Goal: Transaction & Acquisition: Purchase product/service

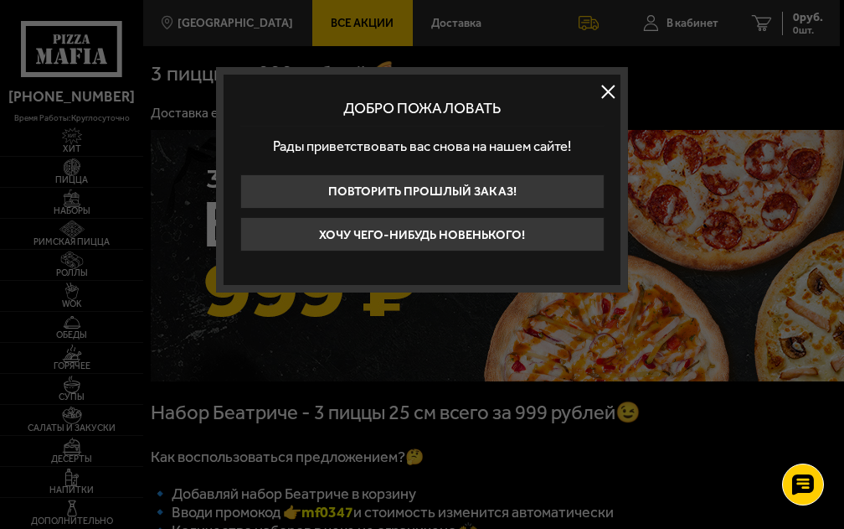
click at [604, 90] on button at bounding box center [608, 91] width 25 height 25
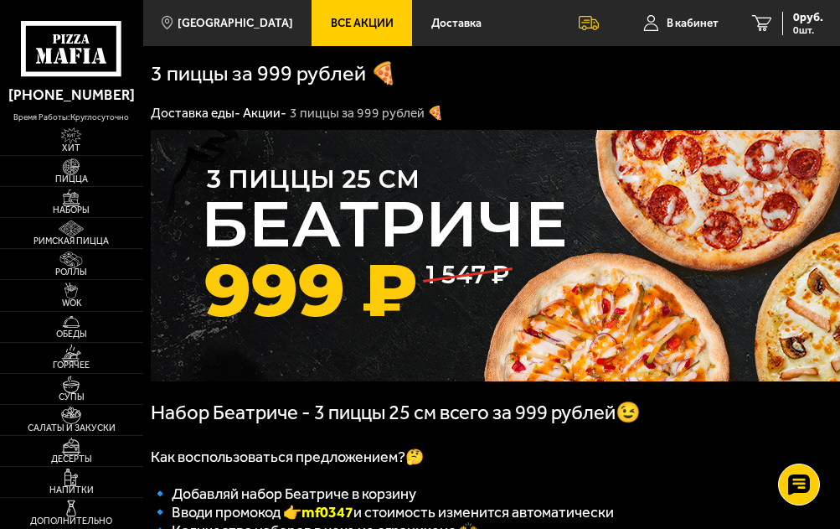
click at [266, 114] on link "Акции -" at bounding box center [265, 113] width 44 height 16
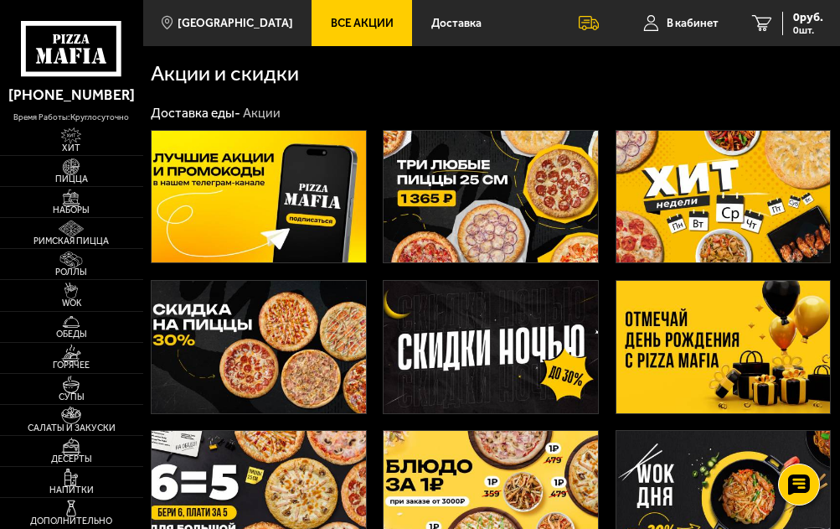
click at [538, 193] on img at bounding box center [491, 197] width 214 height 132
click at [85, 176] on span "Пицца" at bounding box center [71, 179] width 143 height 9
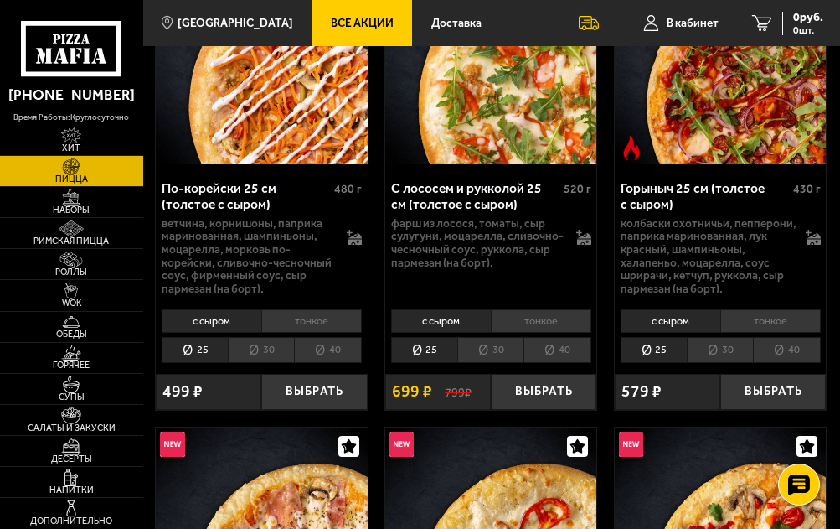
scroll to position [670, 0]
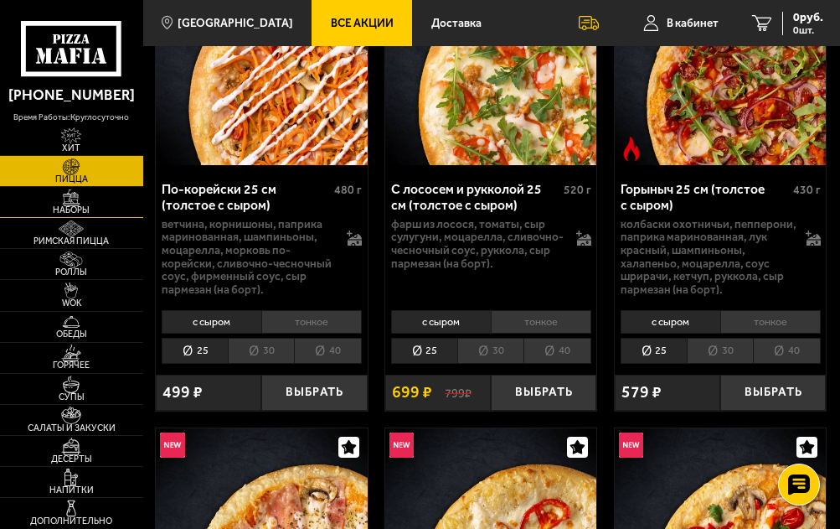
click at [75, 209] on span "Наборы" at bounding box center [71, 210] width 143 height 9
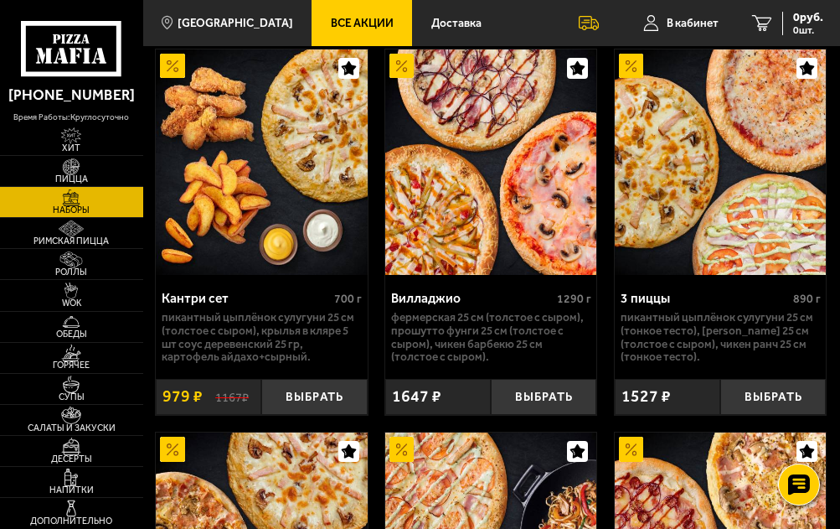
scroll to position [460, 0]
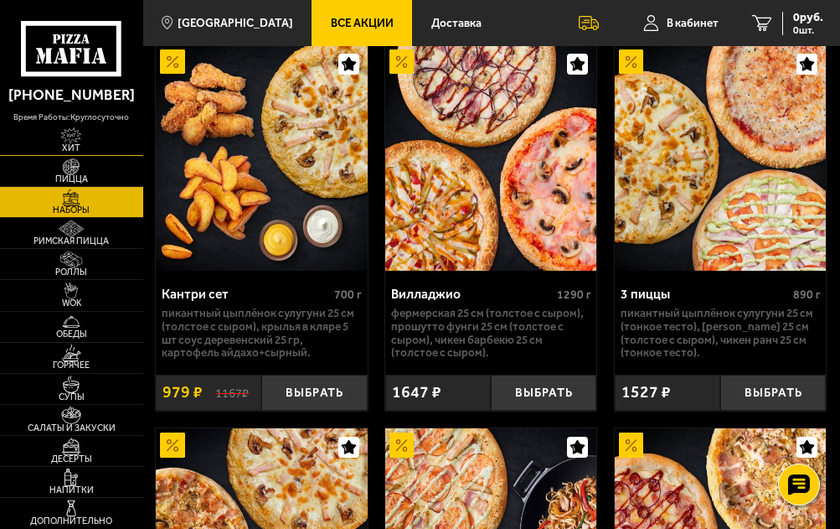
click at [72, 137] on img at bounding box center [71, 136] width 34 height 18
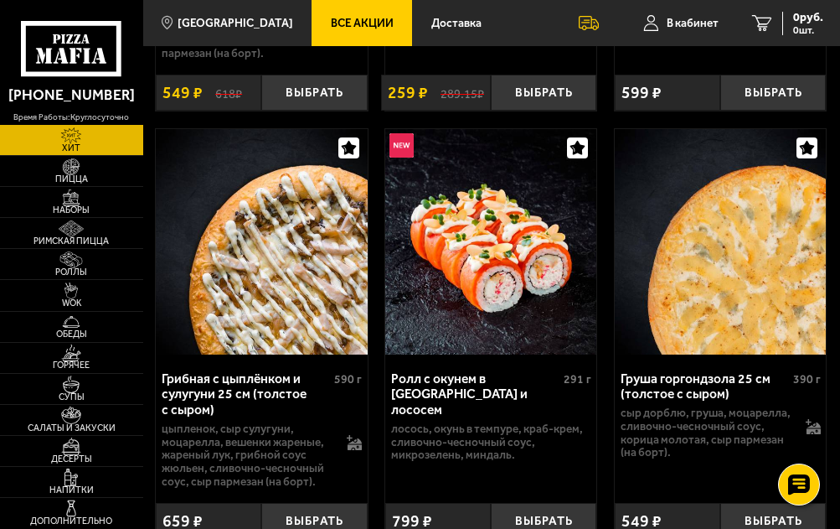
scroll to position [409, 0]
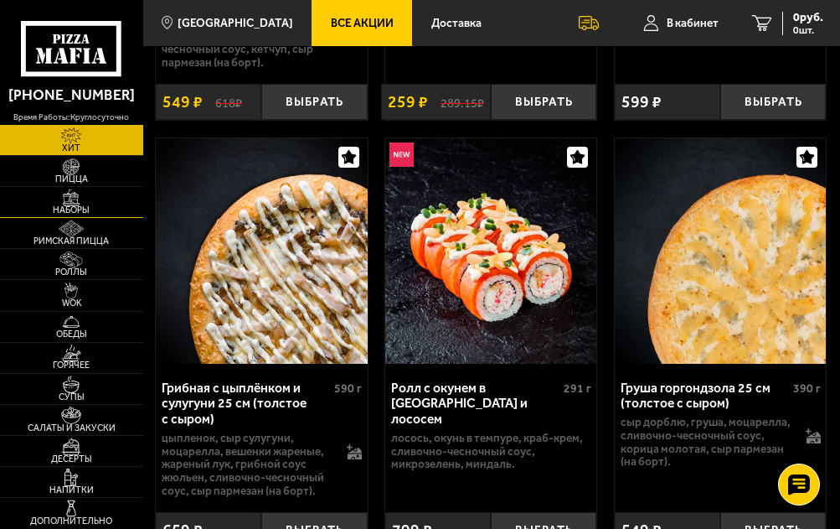
click at [83, 201] on img at bounding box center [71, 198] width 34 height 18
